Goal: Find contact information: Find contact information

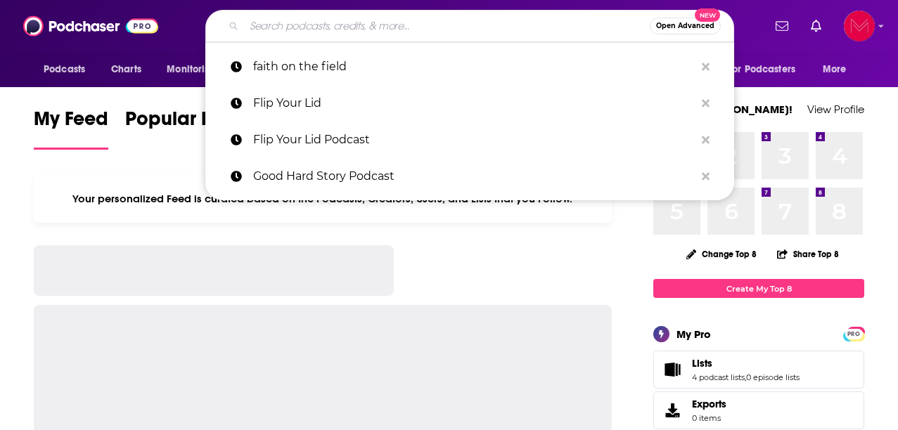
click at [361, 33] on input "Search podcasts, credits, & more..." at bounding box center [447, 26] width 406 height 22
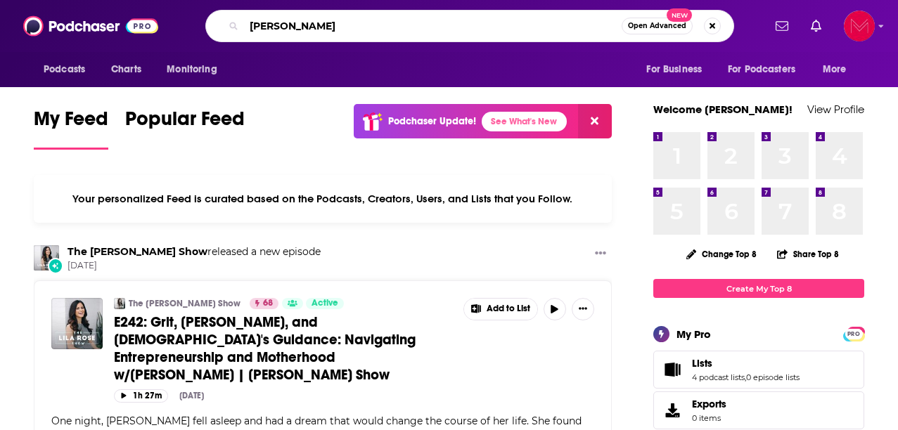
type input "[PERSON_NAME]"
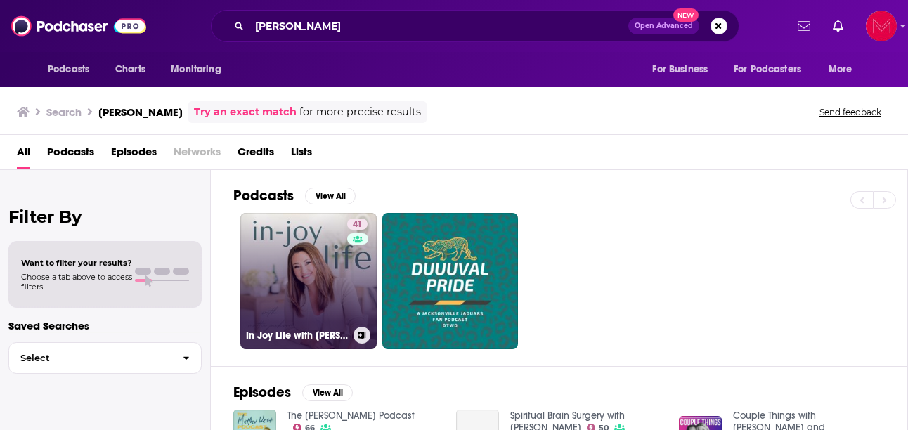
click at [321, 285] on link "41 In Joy Life with [PERSON_NAME]" at bounding box center [308, 281] width 136 height 136
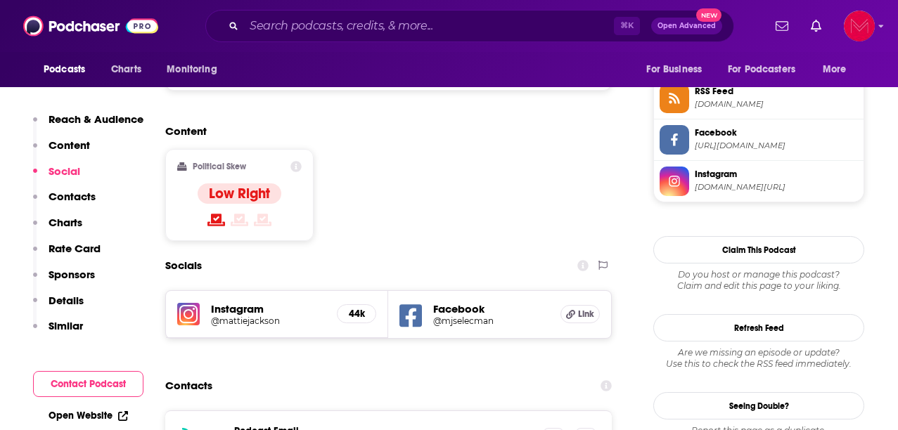
scroll to position [1196, 0]
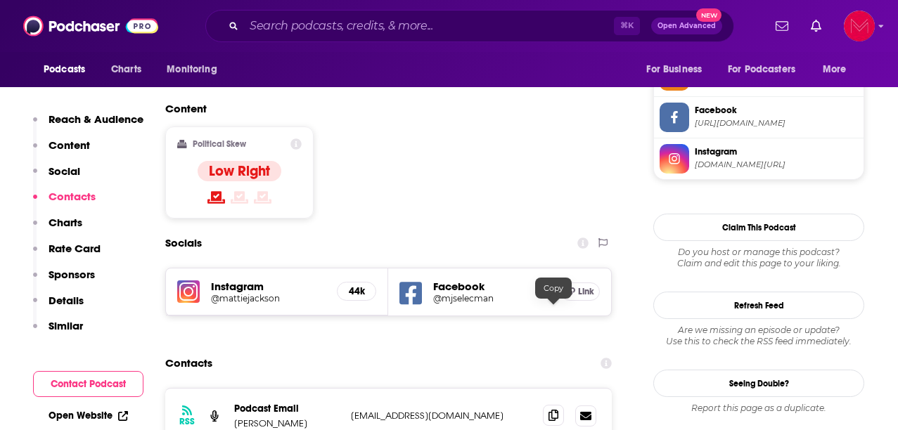
click at [554, 410] on icon at bounding box center [553, 415] width 10 height 11
click at [303, 38] on div "⌘ K Open Advanced New" at bounding box center [469, 26] width 529 height 32
click at [301, 23] on input "Search podcasts, credits, & more..." at bounding box center [429, 26] width 370 height 22
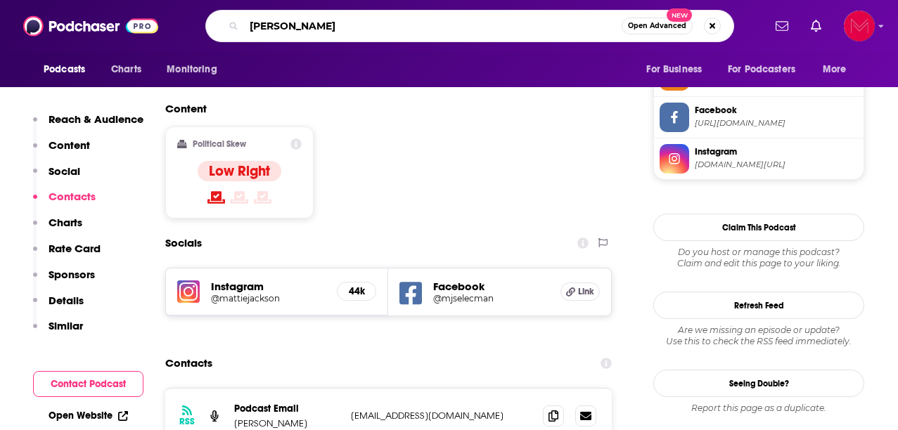
type input "[PERSON_NAME]"
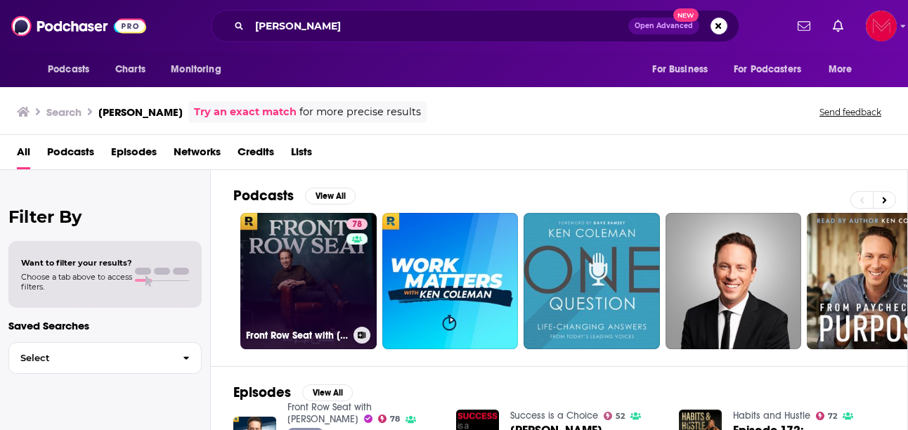
click at [340, 304] on link "78 Front Row Seat with [PERSON_NAME]" at bounding box center [308, 281] width 136 height 136
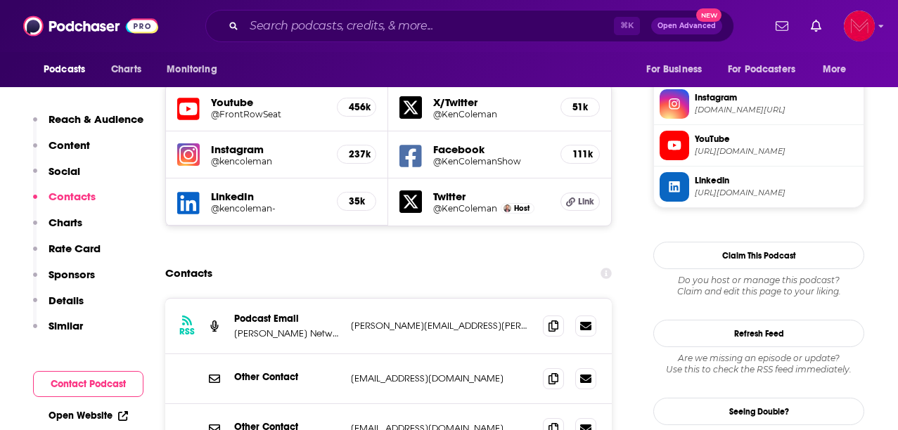
scroll to position [1285, 0]
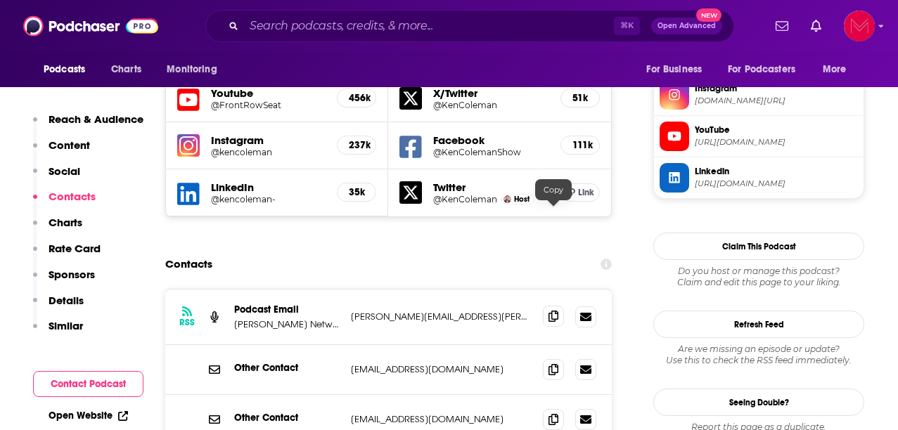
click at [554, 311] on icon at bounding box center [553, 316] width 10 height 11
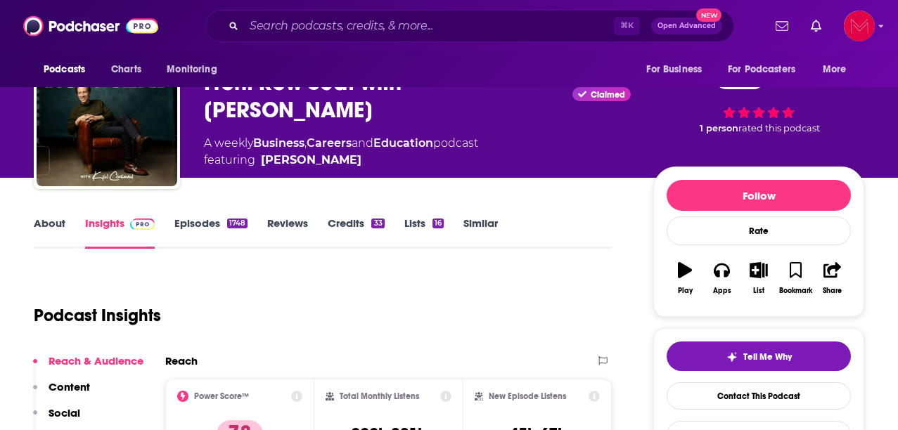
scroll to position [0, 0]
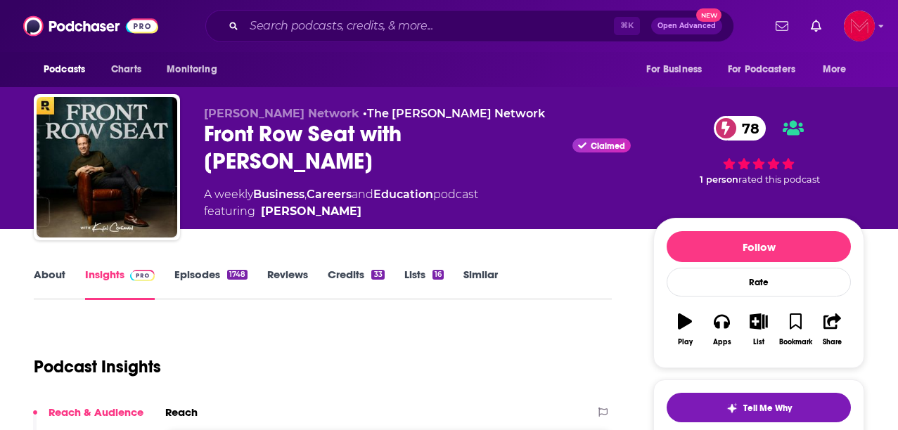
click at [46, 283] on link "About" at bounding box center [50, 284] width 32 height 32
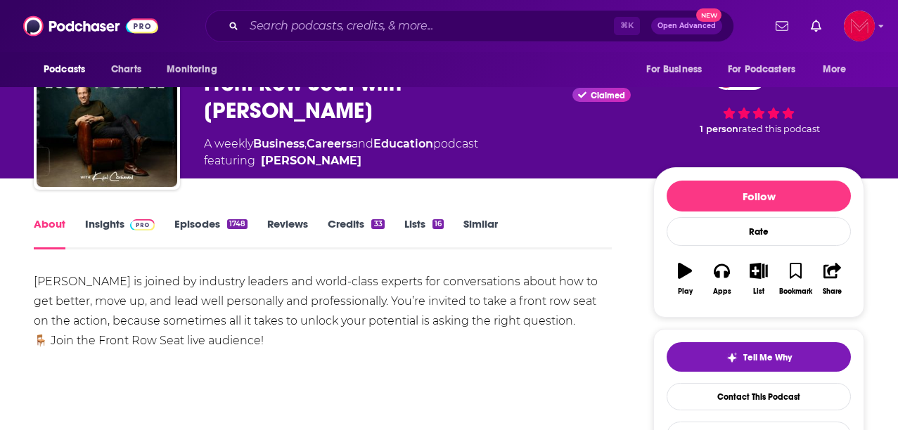
scroll to position [70, 0]
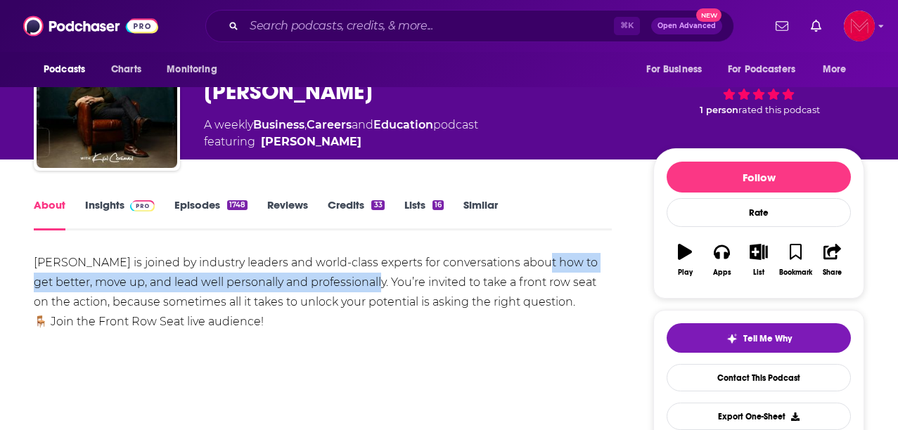
drag, startPoint x: 538, startPoint y: 264, endPoint x: 364, endPoint y: 285, distance: 175.6
click at [364, 285] on div "[PERSON_NAME] is joined by industry leaders and world-class experts for convers…" at bounding box center [323, 292] width 578 height 79
copy div "how to get better, move up, and lead well personally and professionally."
click at [102, 207] on link "Insights" at bounding box center [120, 214] width 70 height 32
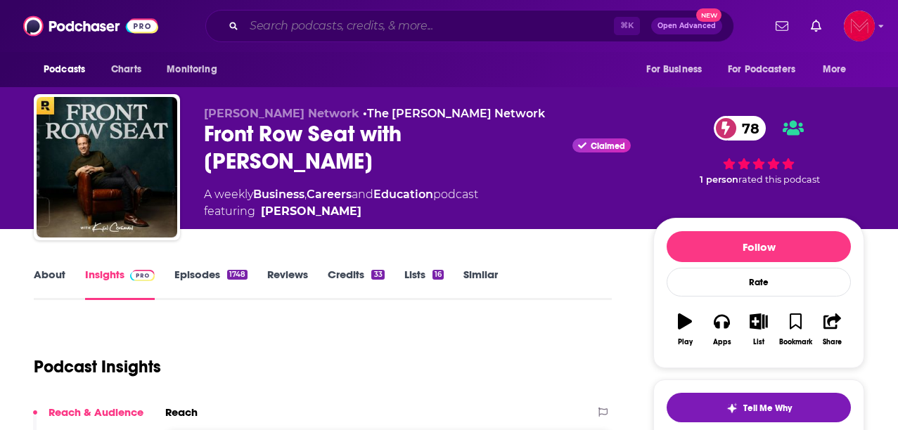
click at [286, 27] on input "Search podcasts, credits, & more..." at bounding box center [429, 26] width 370 height 22
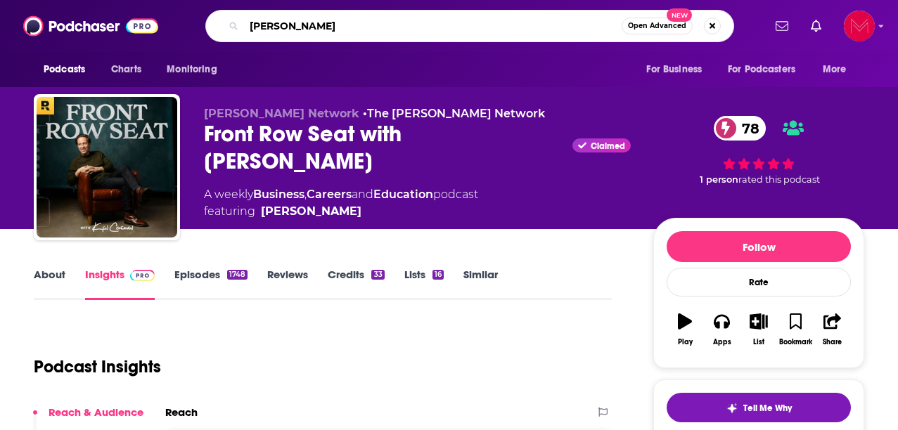
type input "[PERSON_NAME]"
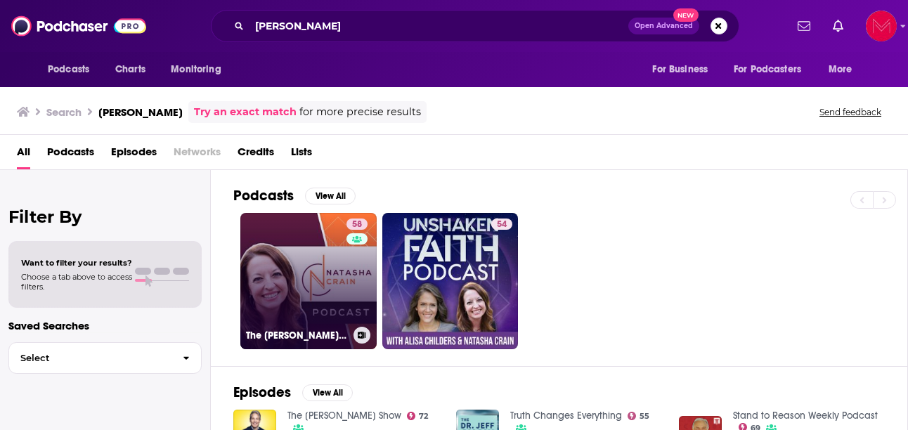
click at [344, 302] on link "58 The [PERSON_NAME] Podcast" at bounding box center [308, 281] width 136 height 136
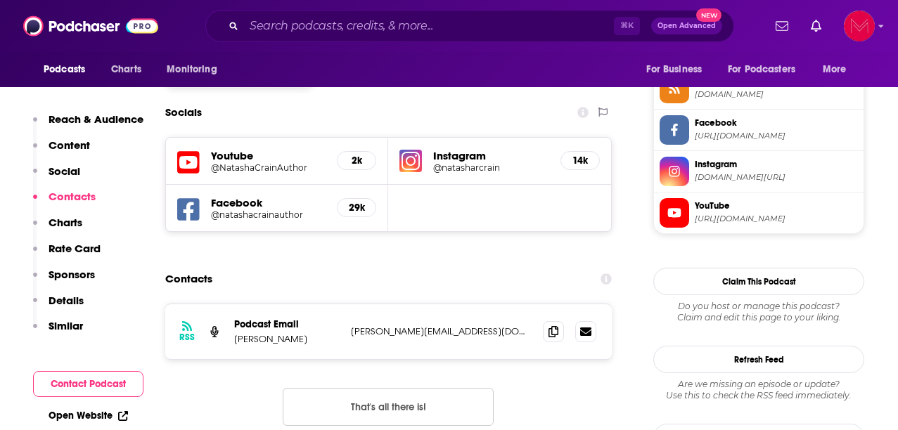
scroll to position [1189, 0]
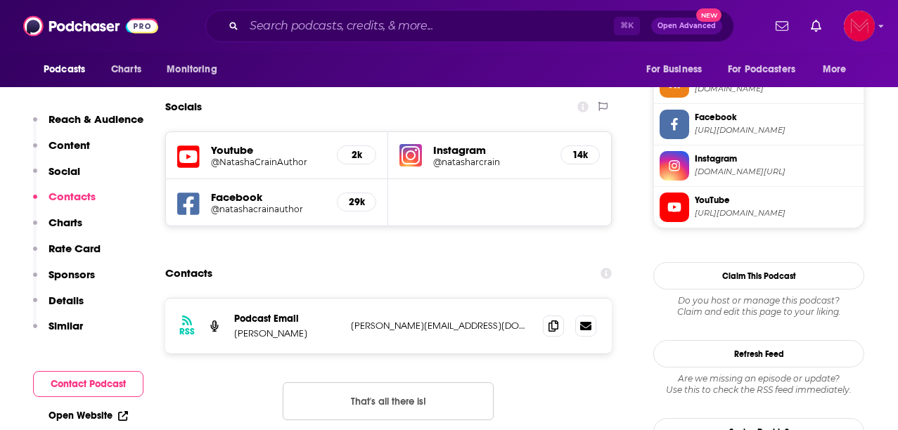
click at [434, 320] on p "[PERSON_NAME][EMAIL_ADDRESS][DOMAIN_NAME]" at bounding box center [441, 326] width 181 height 12
click at [547, 315] on span at bounding box center [553, 325] width 21 height 21
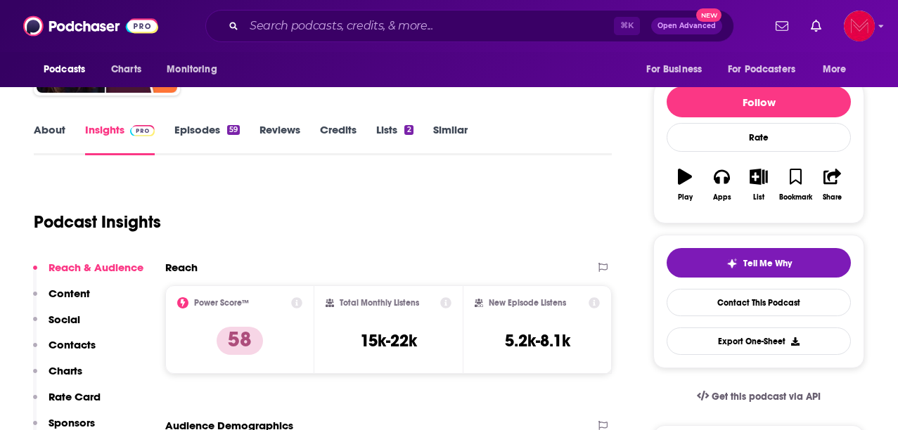
scroll to position [138, 0]
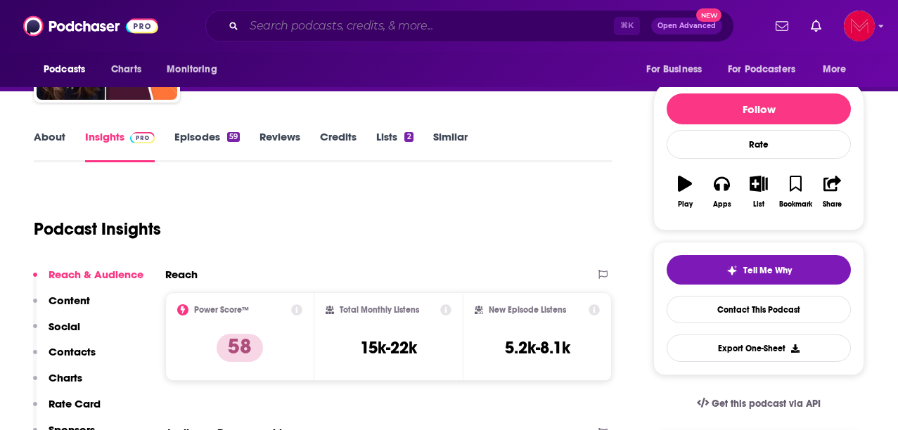
click at [282, 24] on input "Search podcasts, credits, & more..." at bounding box center [429, 26] width 370 height 22
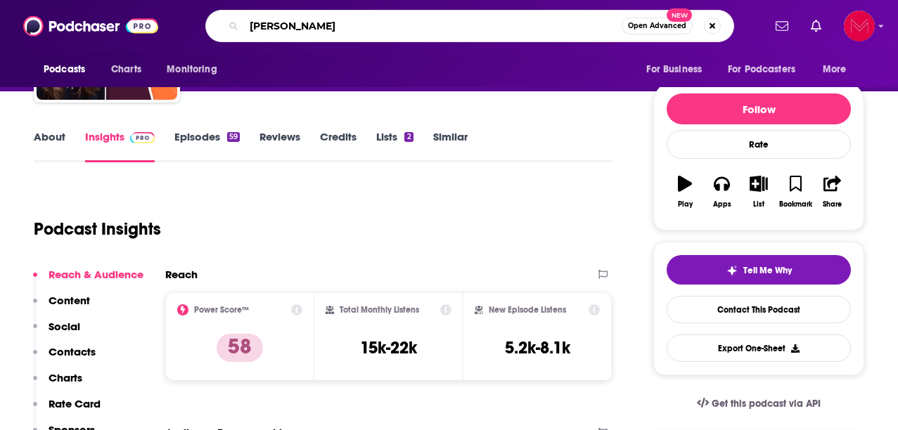
type input "[PERSON_NAME]"
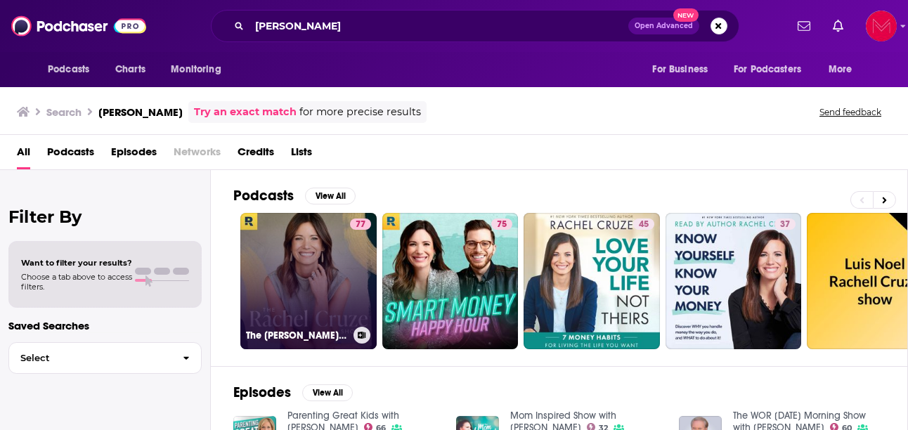
click at [316, 288] on link "77 The [PERSON_NAME] Show" at bounding box center [308, 281] width 136 height 136
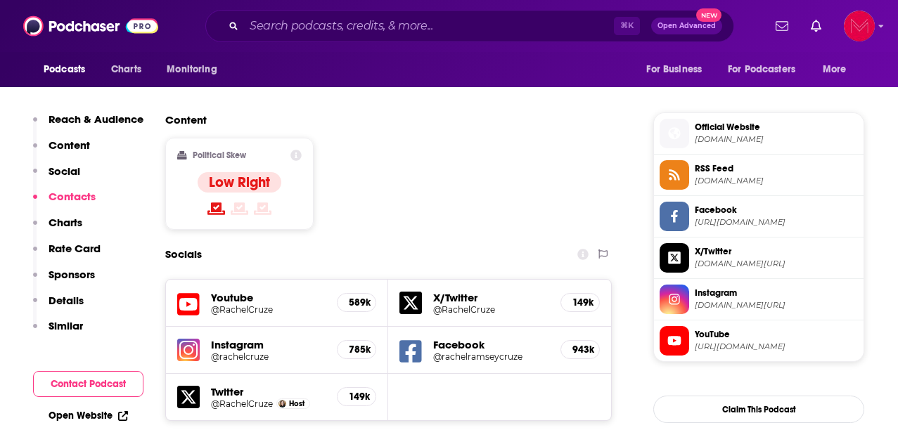
scroll to position [1052, 0]
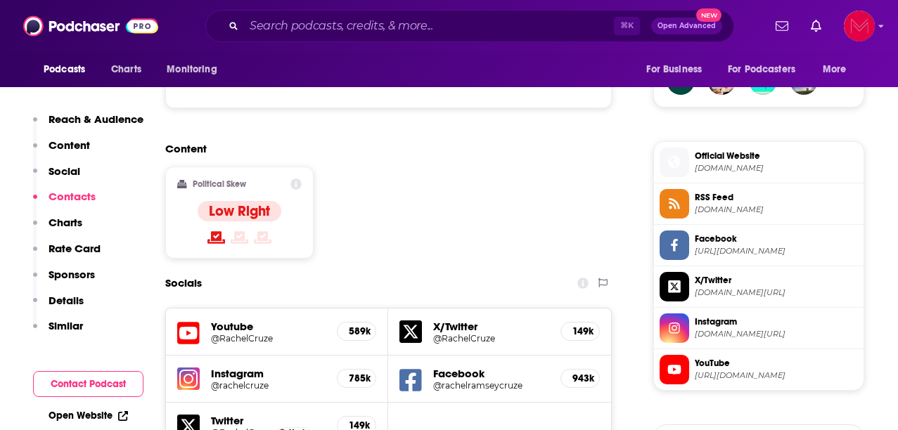
click at [510, 13] on div "⌘ K Open Advanced New" at bounding box center [469, 26] width 529 height 32
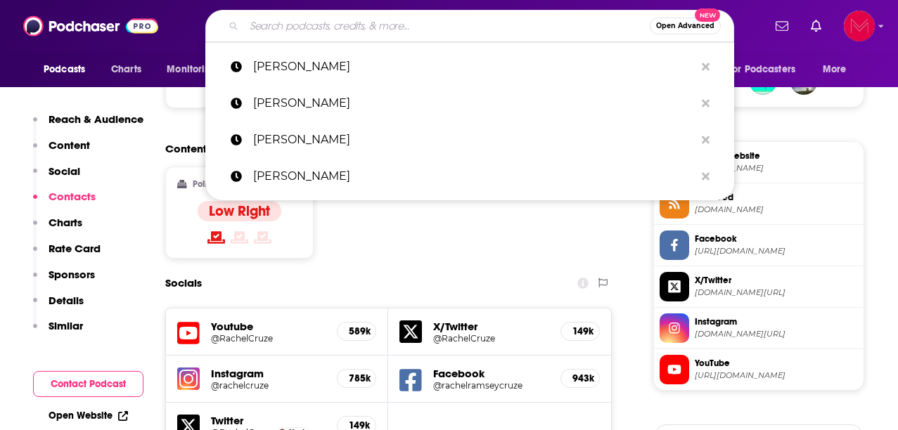
click at [508, 19] on input "Search podcasts, credits, & more..." at bounding box center [447, 26] width 406 height 22
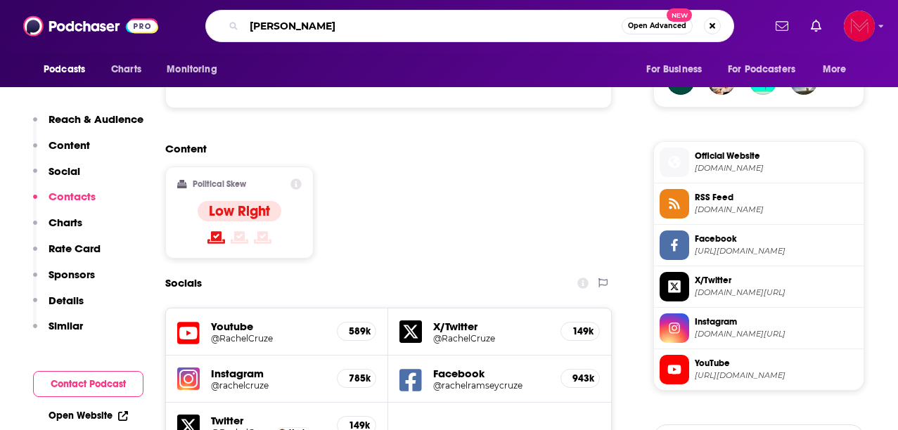
type input "[PERSON_NAME]"
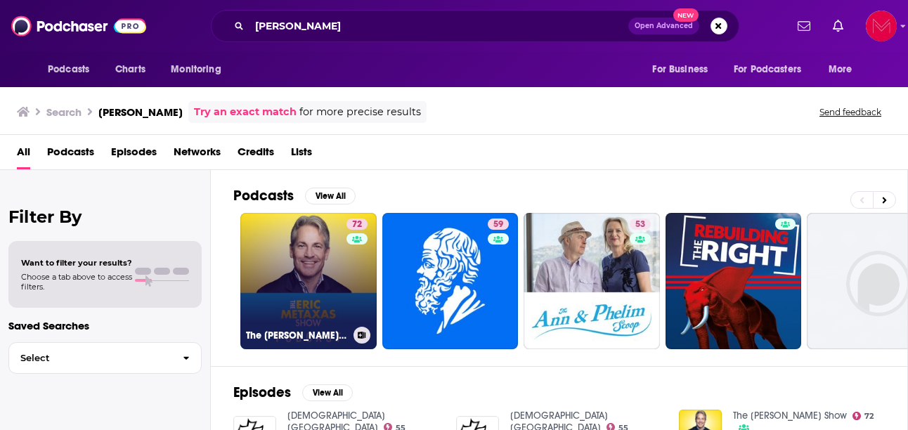
click at [324, 282] on link "72 The [PERSON_NAME] Show" at bounding box center [308, 281] width 136 height 136
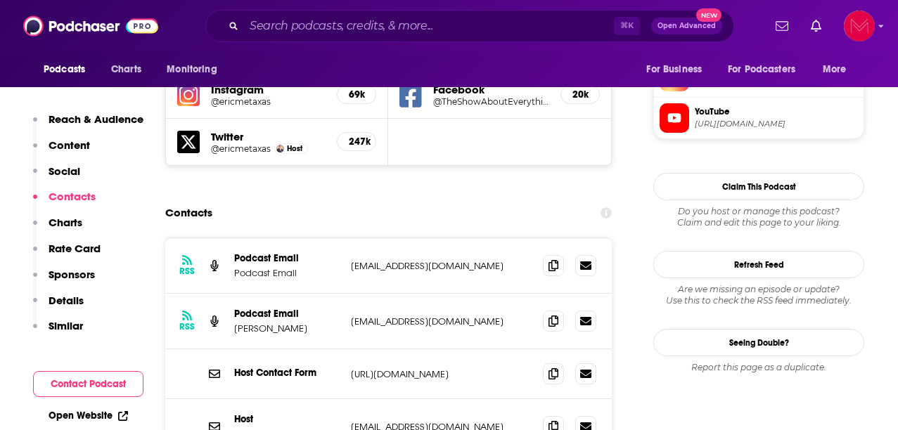
scroll to position [1311, 0]
